Goal: Information Seeking & Learning: Learn about a topic

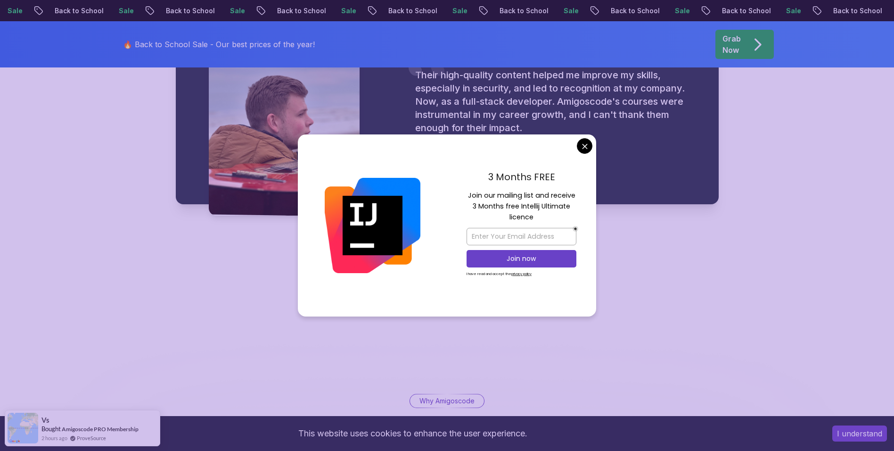
scroll to position [1420, 0]
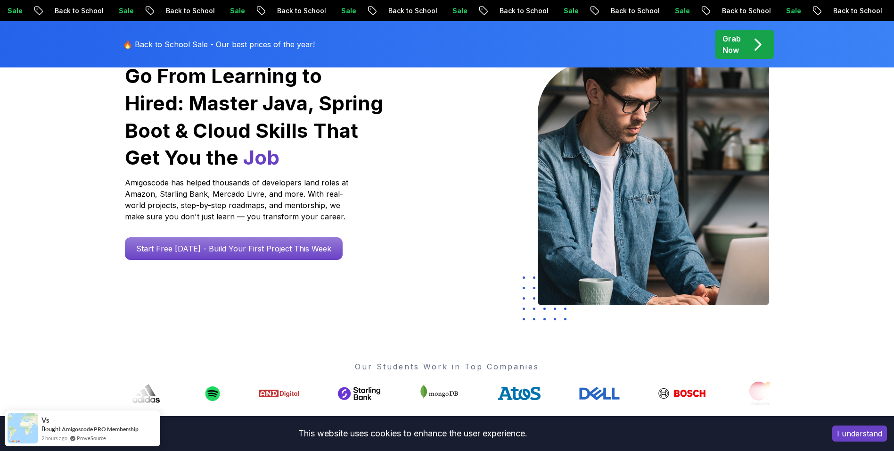
scroll to position [0, 0]
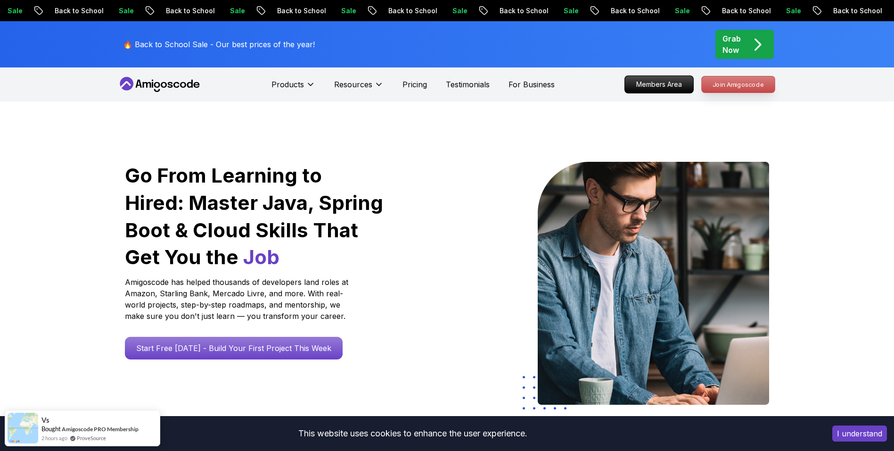
click at [735, 86] on p "Join Amigoscode" at bounding box center [738, 84] width 73 height 16
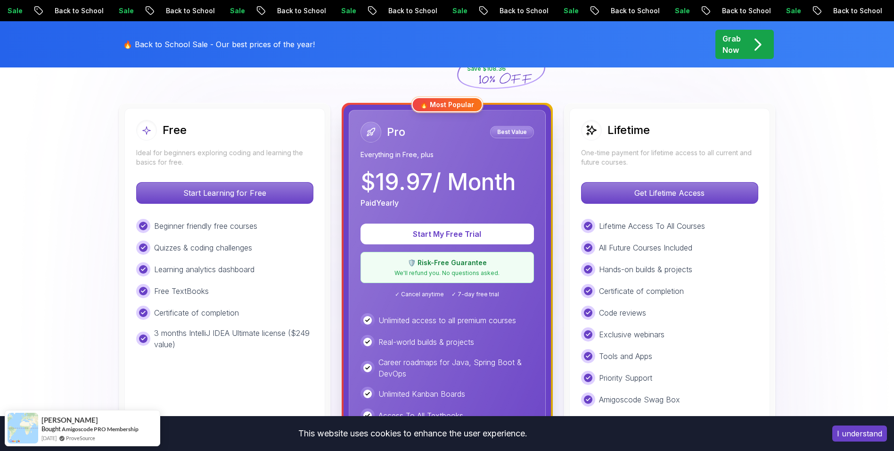
scroll to position [241, 0]
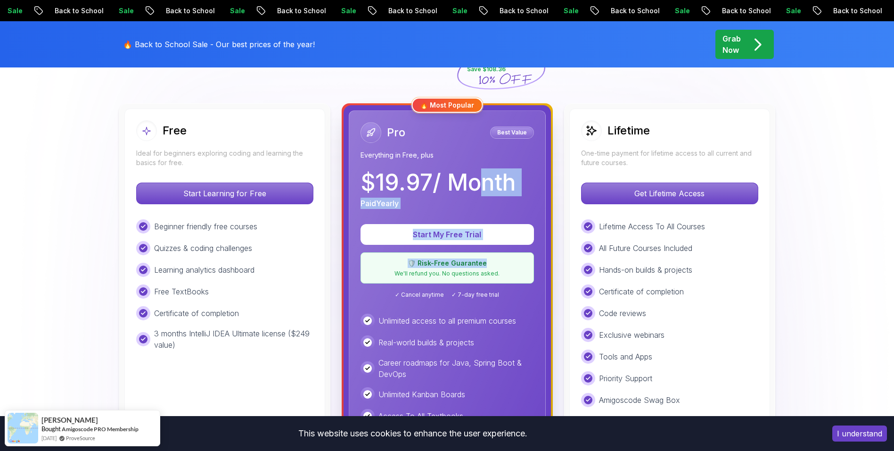
drag, startPoint x: 521, startPoint y: 247, endPoint x: 471, endPoint y: 172, distance: 89.8
click at [471, 172] on div "Pro Best Value Everything in Free, plus $ 19.97 / Month Paid Yearly Start My Fr…" at bounding box center [447, 326] width 197 height 433
drag, startPoint x: 471, startPoint y: 172, endPoint x: 448, endPoint y: 142, distance: 37.5
click at [448, 142] on div "Pro Best Value" at bounding box center [447, 132] width 173 height 21
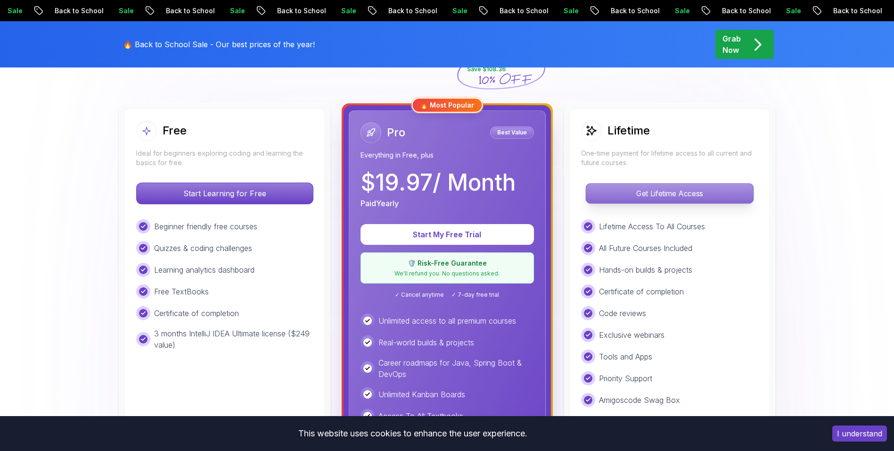
click at [649, 191] on p "Get Lifetime Access" at bounding box center [669, 193] width 167 height 20
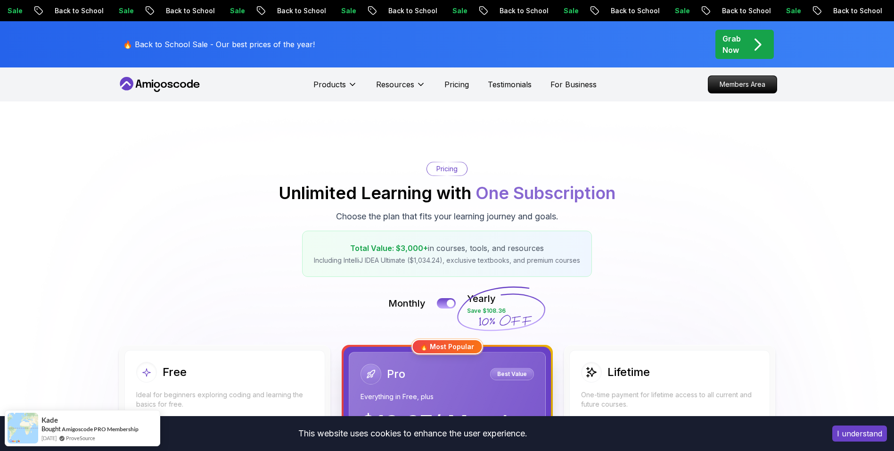
click at [167, 93] on nav "Products Resources Pricing Testimonials For Business Members Area" at bounding box center [447, 84] width 660 height 34
click at [167, 86] on icon at bounding box center [159, 84] width 85 height 15
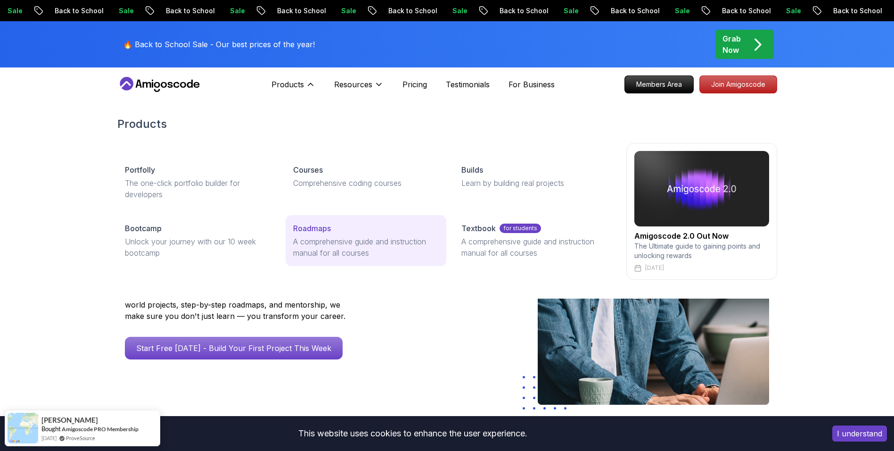
click at [317, 252] on p "A comprehensive guide and instruction manual for all courses" at bounding box center [366, 247] width 146 height 23
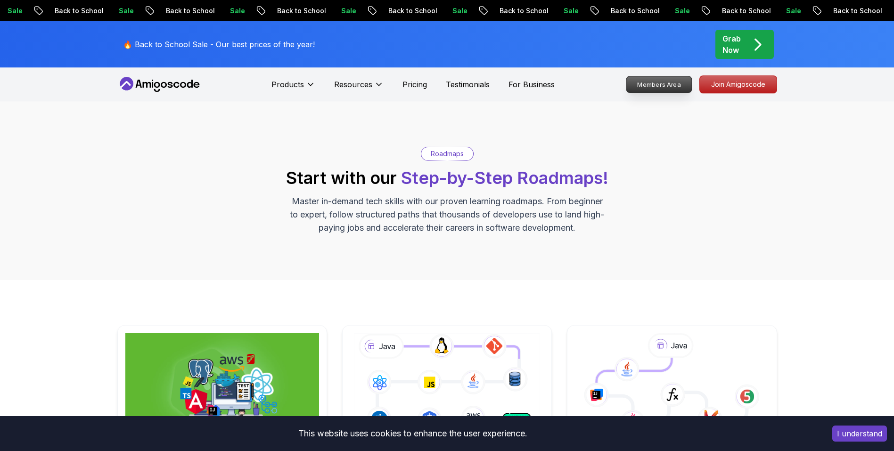
click at [664, 84] on p "Members Area" at bounding box center [658, 84] width 65 height 16
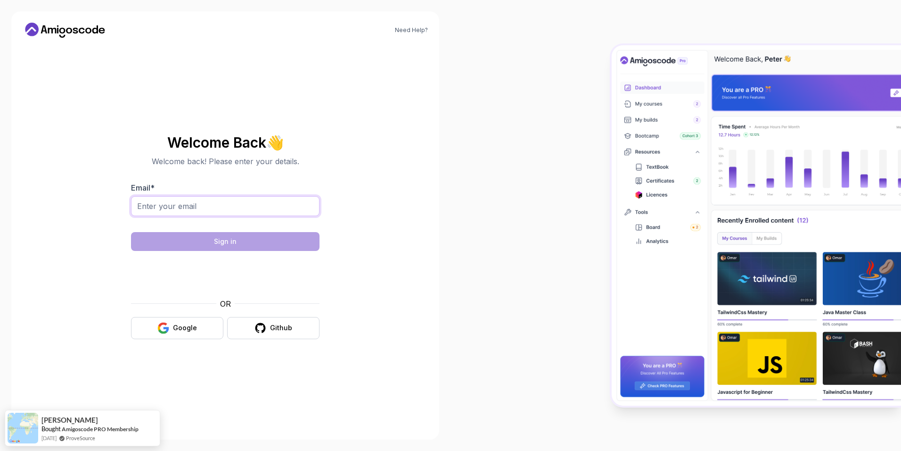
click at [275, 205] on input "Email *" at bounding box center [225, 206] width 189 height 20
type input "[EMAIL_ADDRESS][DOMAIN_NAME]"
click at [268, 210] on input "[EMAIL_ADDRESS][DOMAIN_NAME]" at bounding box center [225, 206] width 189 height 20
click at [268, 205] on input "[EMAIL_ADDRESS][DOMAIN_NAME]" at bounding box center [225, 206] width 189 height 20
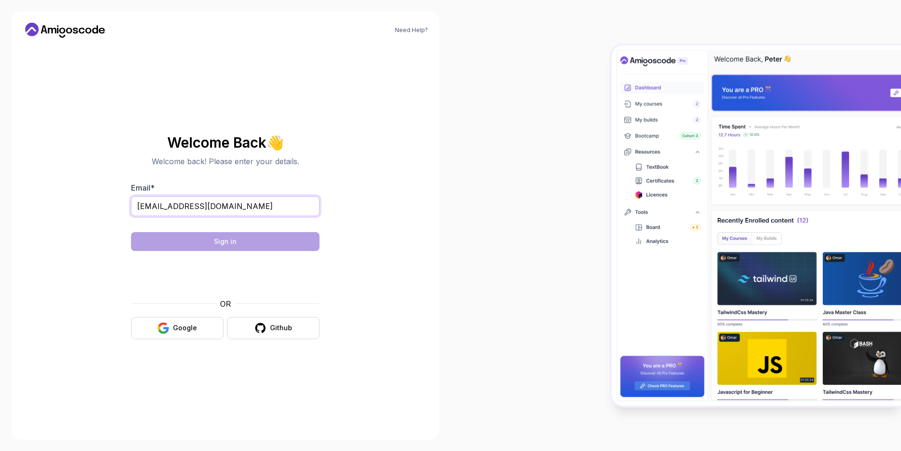
drag, startPoint x: 268, startPoint y: 212, endPoint x: 134, endPoint y: 191, distance: 135.5
click at [134, 191] on div "Email * [EMAIL_ADDRESS][DOMAIN_NAME]" at bounding box center [225, 204] width 189 height 44
click at [172, 328] on button "Google" at bounding box center [177, 328] width 92 height 22
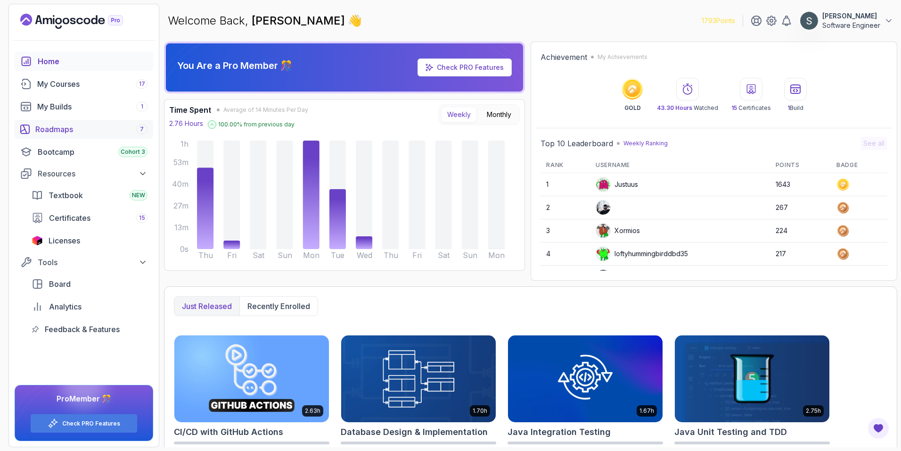
click at [58, 129] on div "Roadmaps 7" at bounding box center [91, 128] width 112 height 11
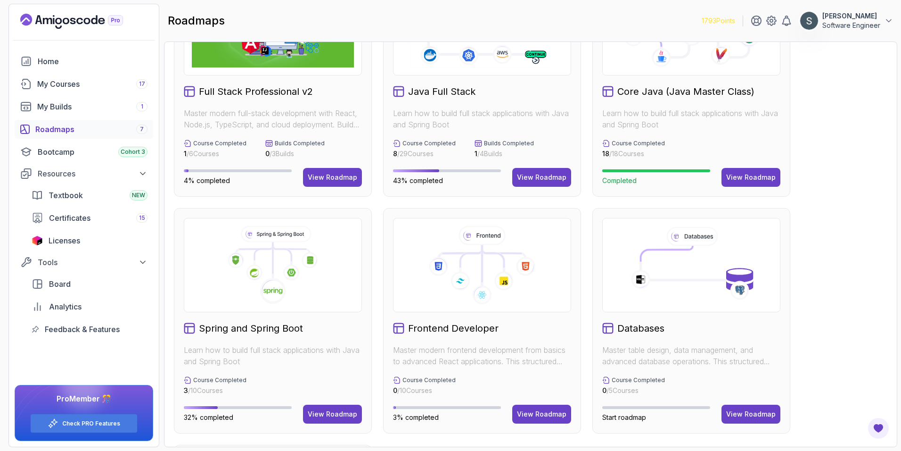
scroll to position [88, 0]
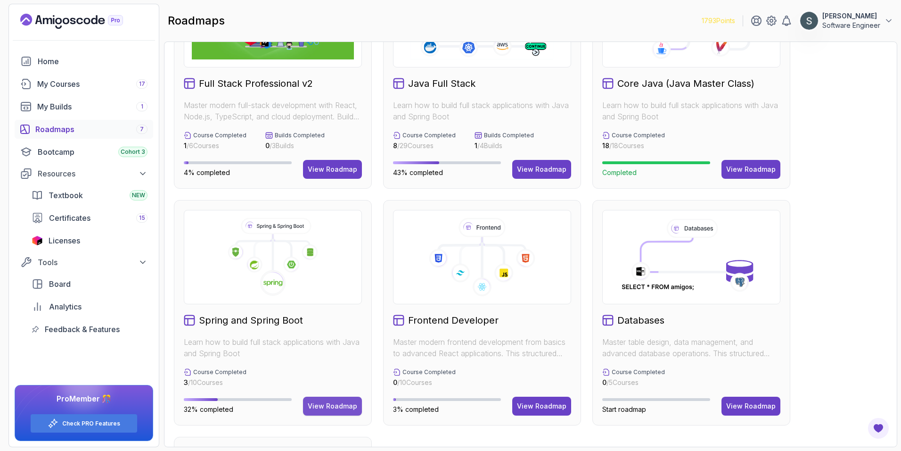
click at [331, 402] on div "View Roadmap" at bounding box center [332, 405] width 49 height 9
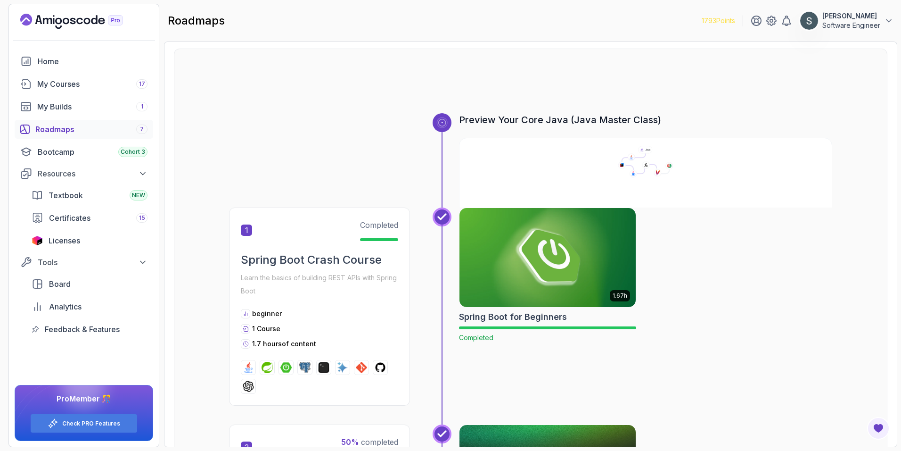
scroll to position [37, 0]
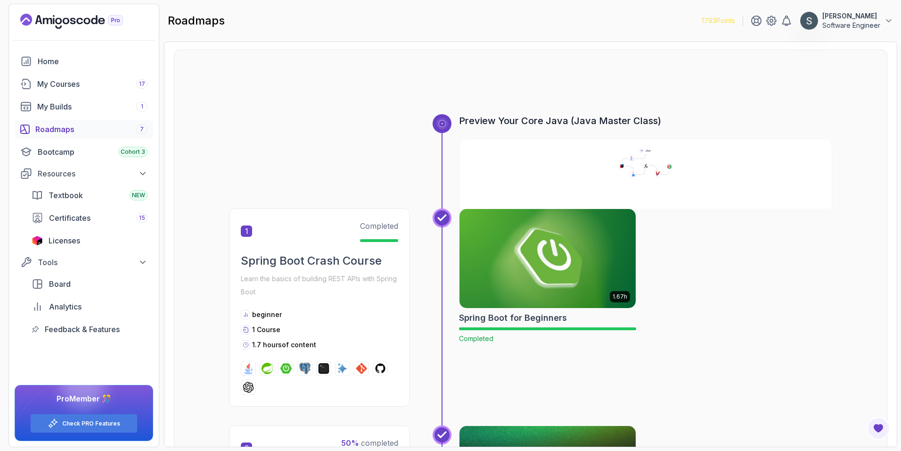
click at [578, 270] on img at bounding box center [547, 258] width 185 height 104
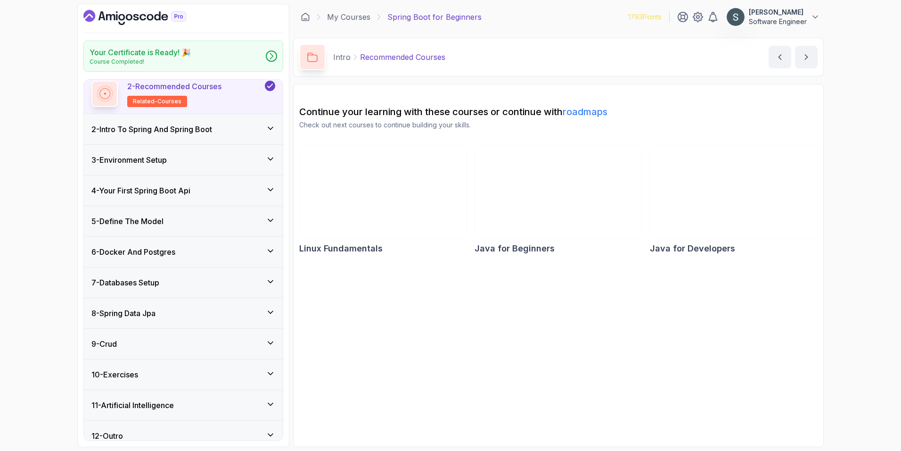
scroll to position [86, 0]
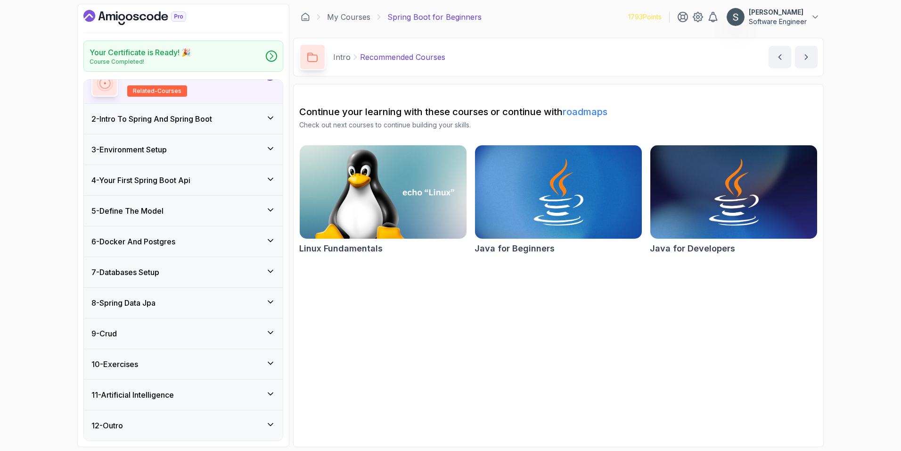
click at [165, 332] on div "9 - Crud" at bounding box center [183, 333] width 184 height 11
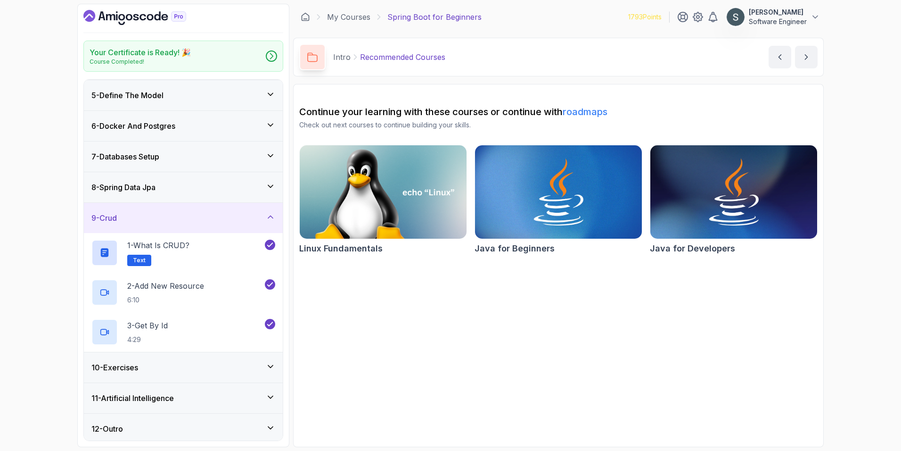
scroll to position [125, 0]
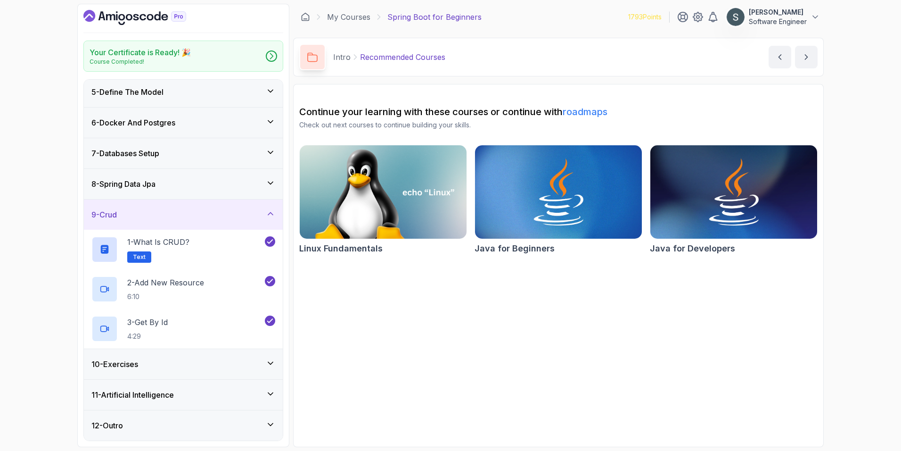
click at [168, 367] on div "10 - Exercises" at bounding box center [183, 363] width 184 height 11
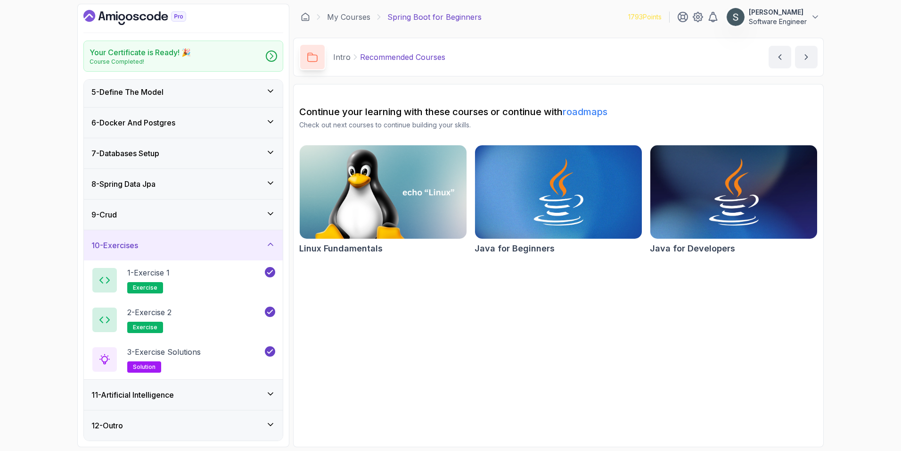
click at [167, 402] on div "11 - Artificial Intelligence" at bounding box center [183, 394] width 199 height 30
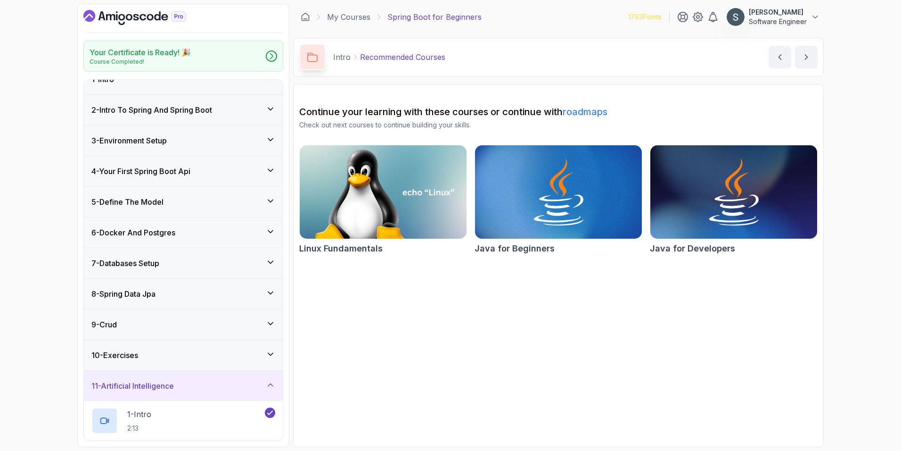
scroll to position [0, 0]
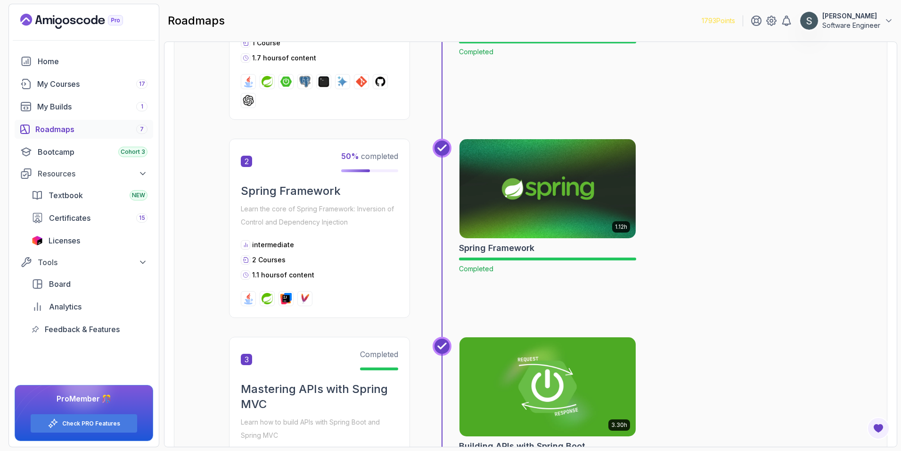
scroll to position [325, 0]
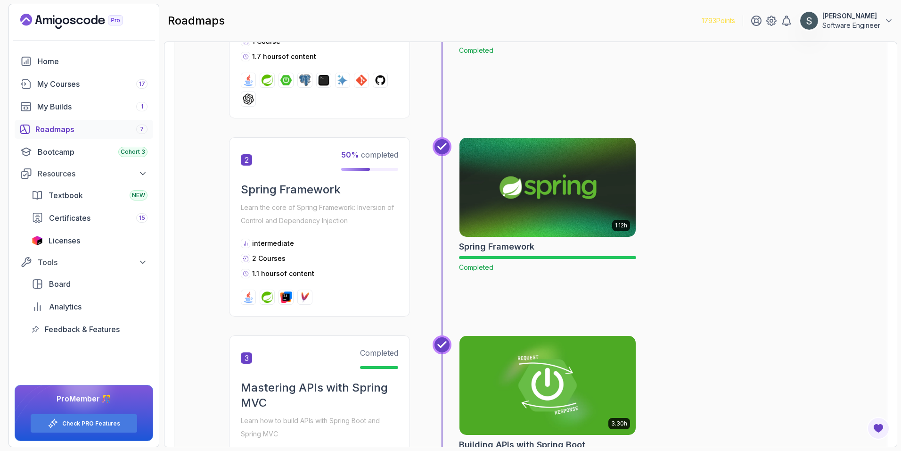
click at [515, 180] on img at bounding box center [547, 187] width 185 height 104
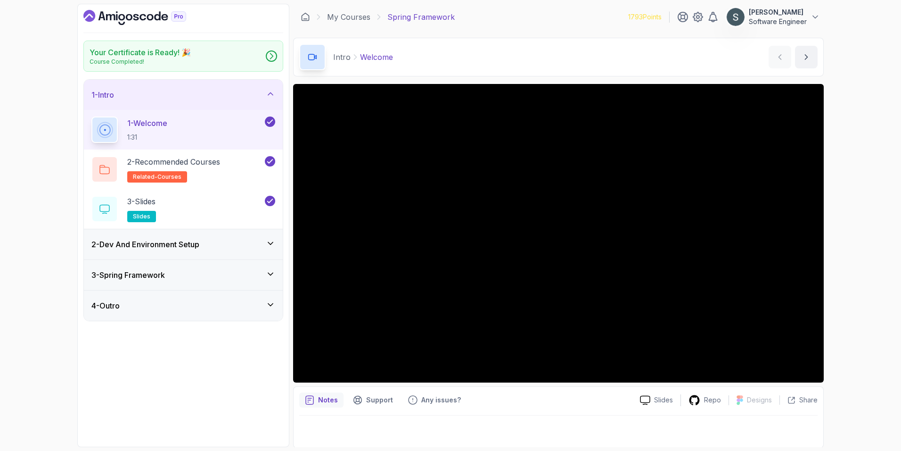
click at [164, 278] on h3 "3 - Spring Framework" at bounding box center [128, 274] width 74 height 11
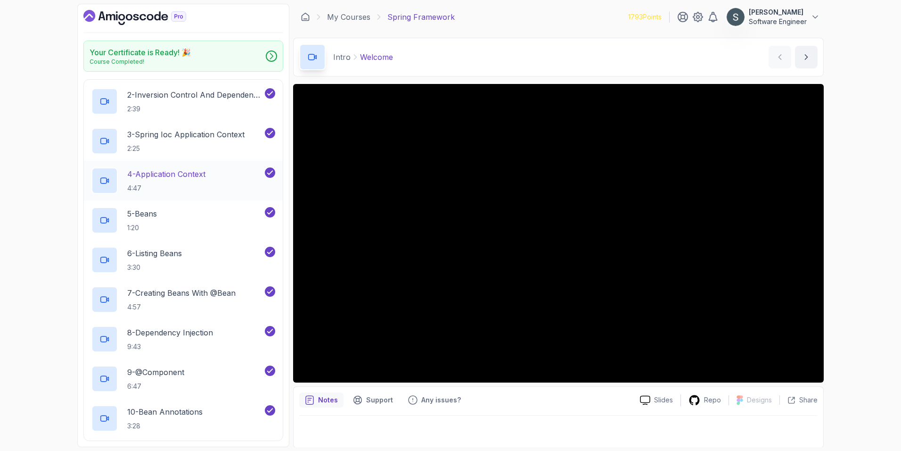
scroll to position [130, 0]
click at [205, 333] on p "8 - Dependency Injection" at bounding box center [170, 331] width 86 height 11
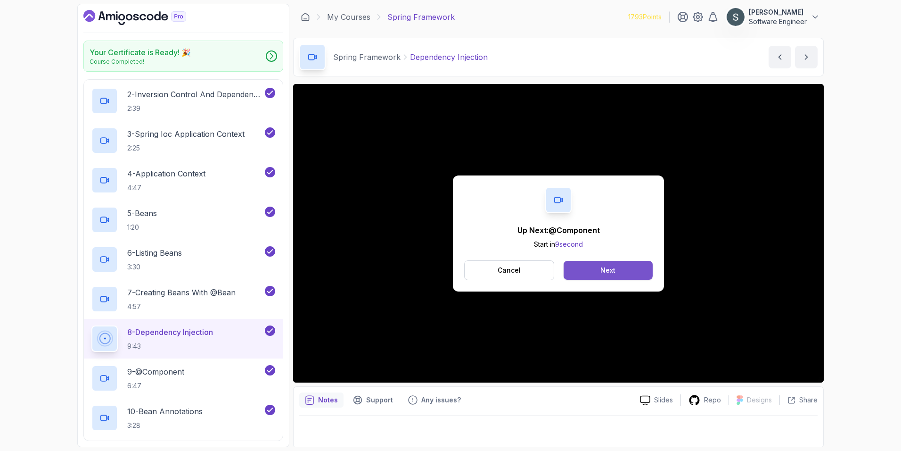
click at [617, 271] on button "Next" at bounding box center [608, 270] width 89 height 19
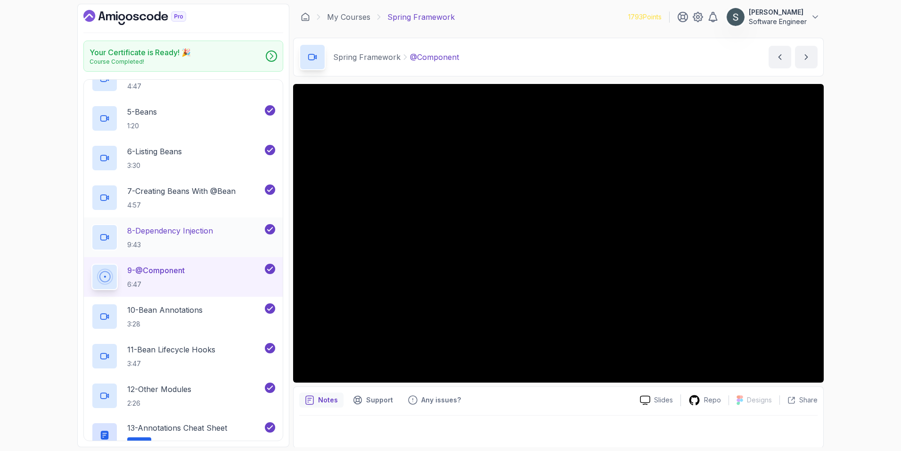
scroll to position [316, 0]
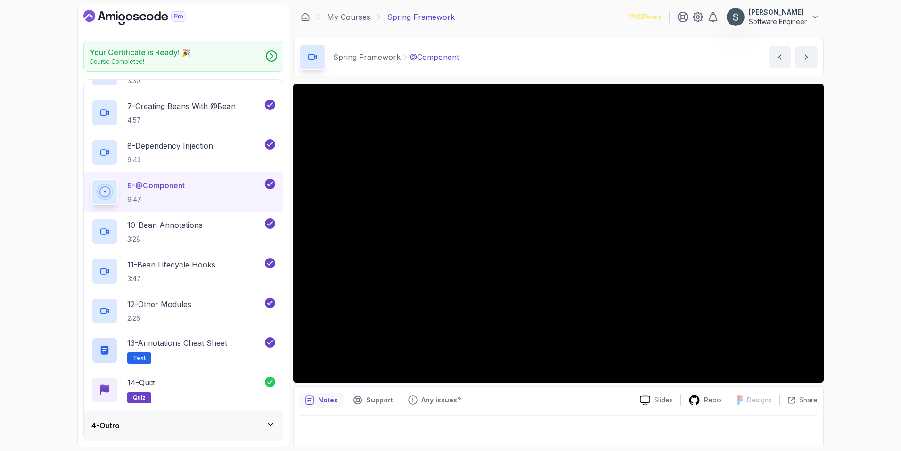
click at [199, 197] on div "9 - @Component 6:47" at bounding box center [177, 192] width 172 height 26
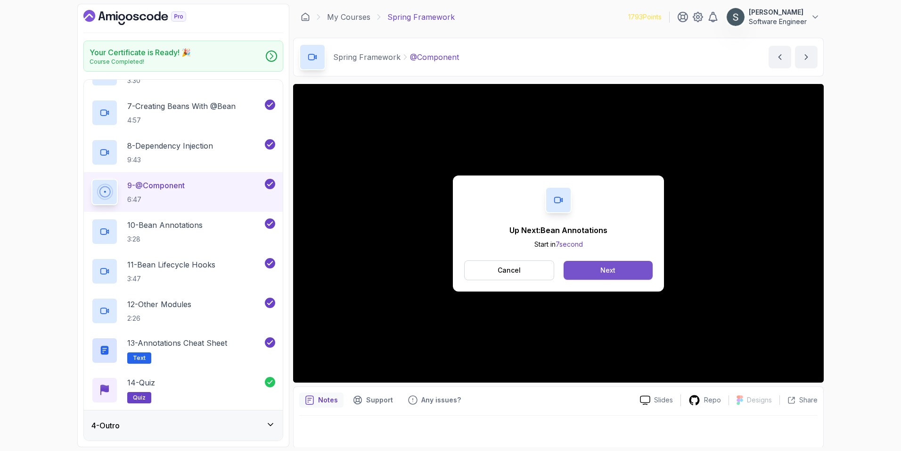
click at [609, 272] on div "Next" at bounding box center [607, 269] width 15 height 9
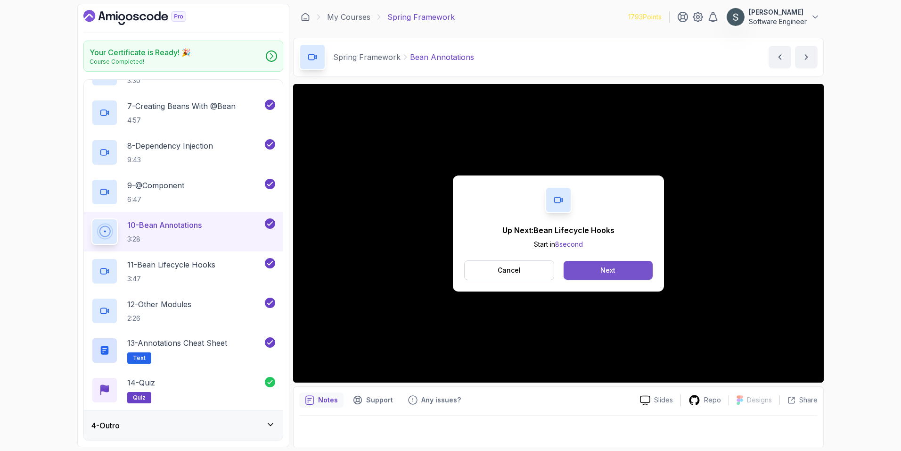
click at [592, 266] on button "Next" at bounding box center [608, 270] width 89 height 19
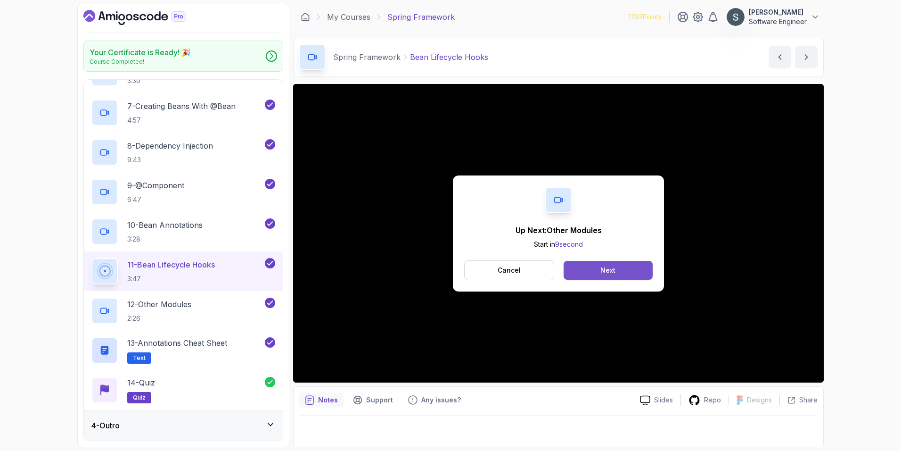
click at [633, 267] on button "Next" at bounding box center [608, 270] width 89 height 19
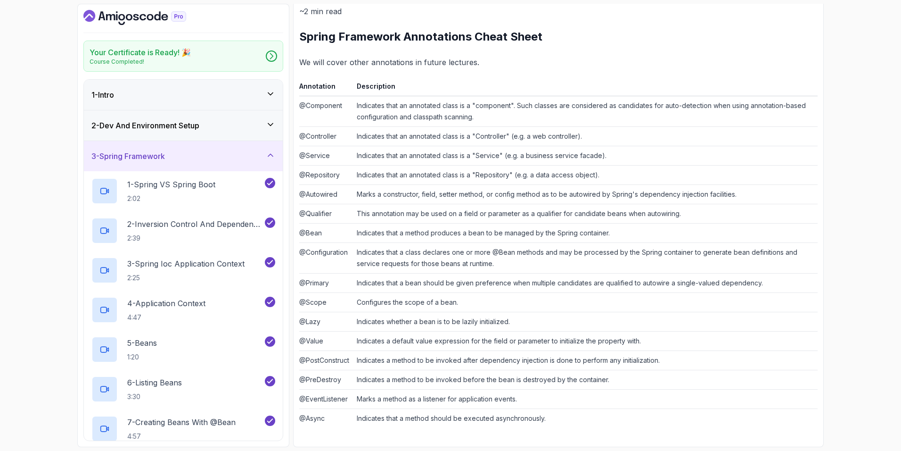
click at [142, 18] on icon "Dashboard" at bounding box center [134, 17] width 103 height 15
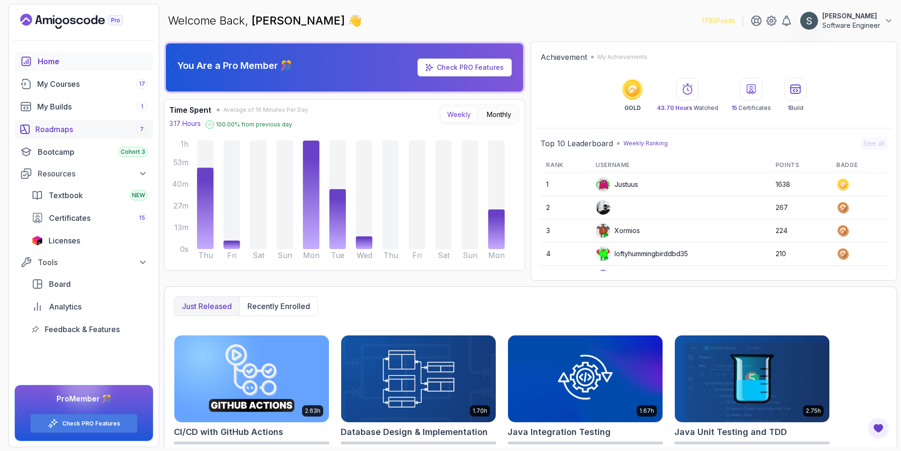
click at [56, 131] on div "Roadmaps 7" at bounding box center [91, 128] width 112 height 11
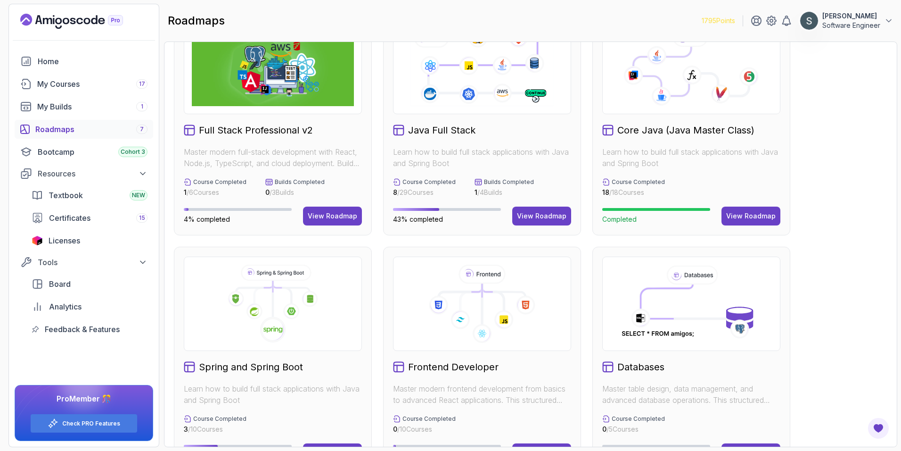
scroll to position [123, 0]
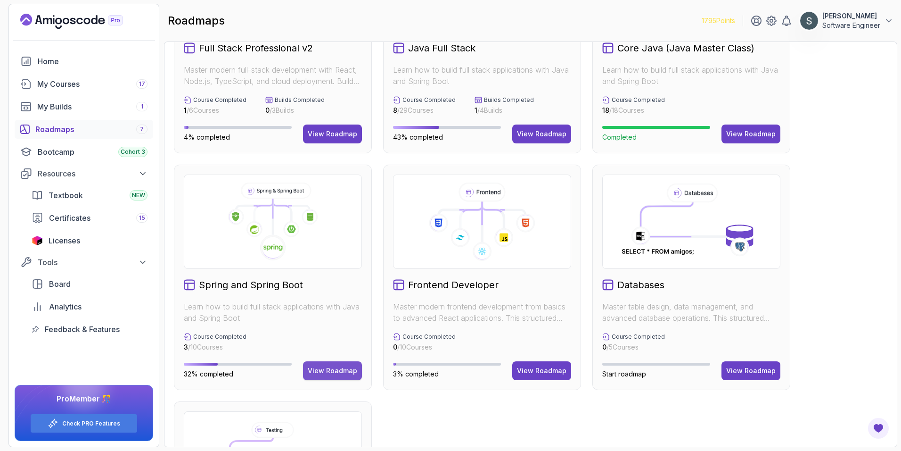
click at [334, 374] on div "View Roadmap" at bounding box center [332, 370] width 49 height 9
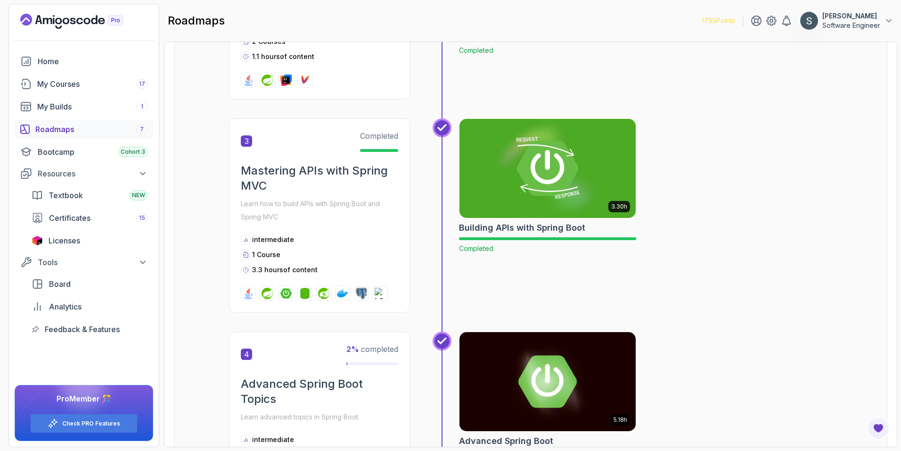
scroll to position [541, 0]
click at [514, 172] on img at bounding box center [547, 169] width 185 height 104
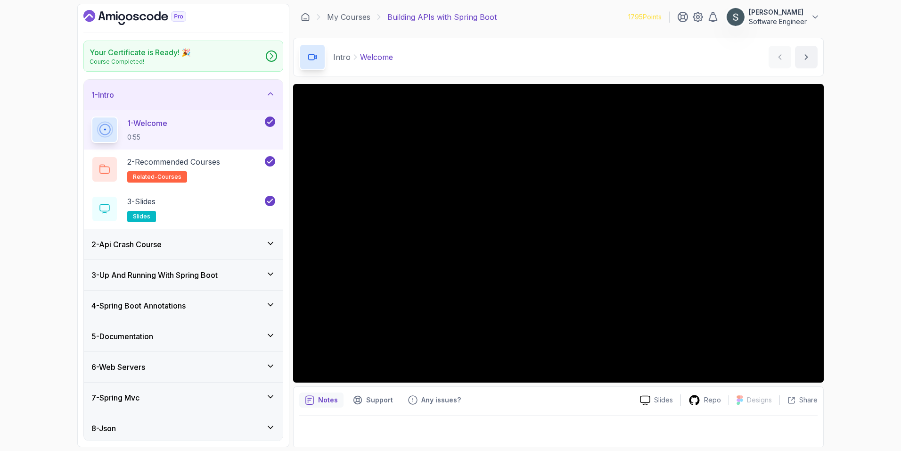
click at [204, 245] on div "2 - Api Crash Course" at bounding box center [183, 243] width 184 height 11
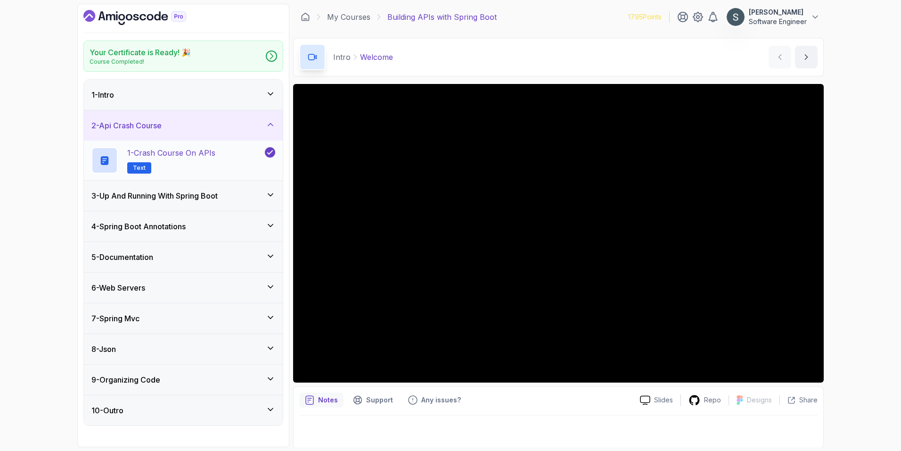
click at [221, 157] on div "1 - Crash Course on APIs Text" at bounding box center [177, 160] width 172 height 26
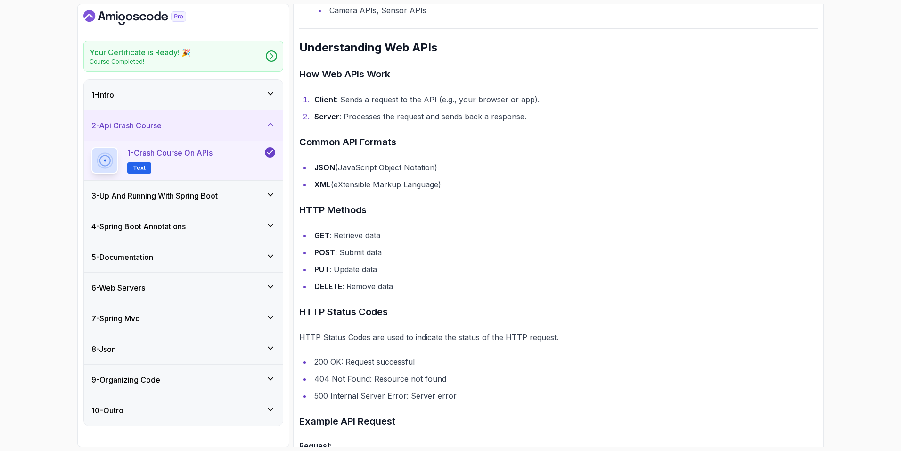
scroll to position [481, 0]
click at [184, 193] on h3 "3 - Up And Running With Spring Boot" at bounding box center [154, 195] width 126 height 11
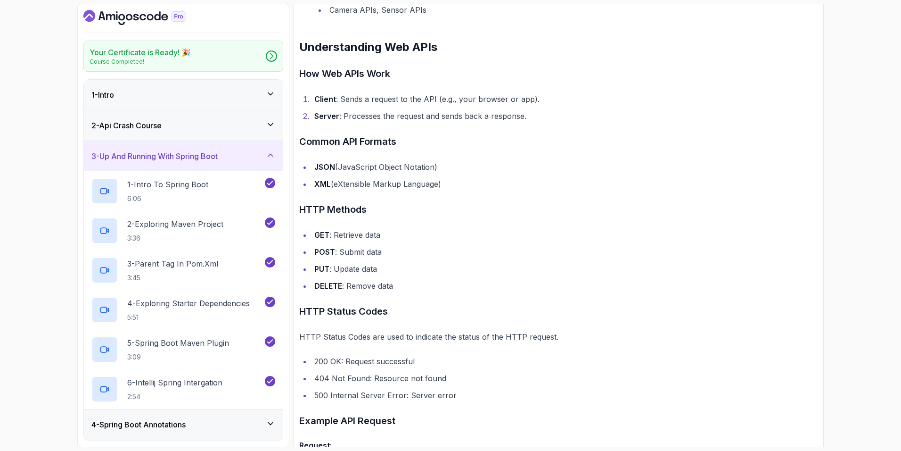
click at [184, 194] on p "6:06" at bounding box center [167, 198] width 81 height 9
